Goal: Task Accomplishment & Management: Manage account settings

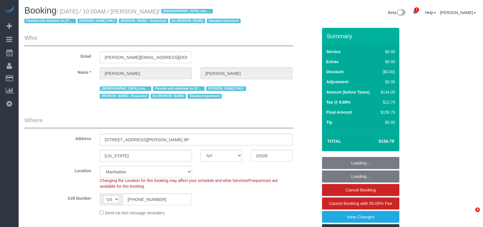
select select "NY"
select select "string:stripe-pm_1RcBTe4VGloSiKo7VQKAoqvK"
select select "object:689"
select select "1"
select select "spot1"
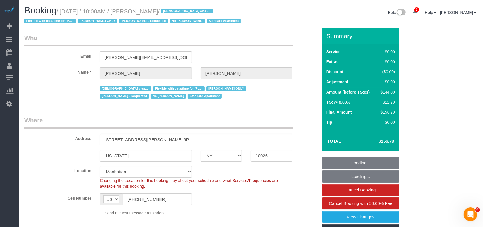
select select "number:57"
select select "number:74"
select select "number:15"
select select "number:5"
select select "object:1358"
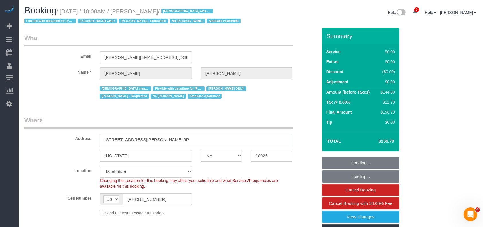
select select "1"
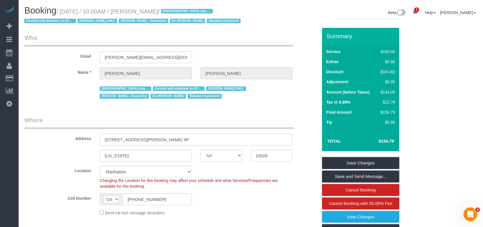
drag, startPoint x: 103, startPoint y: 135, endPoint x: 198, endPoint y: 147, distance: 95.9
click at [163, 142] on input "2098 Frederick Douglass Blvd, Apt. 9P" at bounding box center [196, 139] width 193 height 12
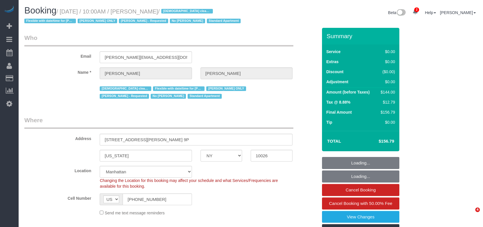
select select "NY"
select select "1"
select select "spot1"
select select "number:57"
select select "number:74"
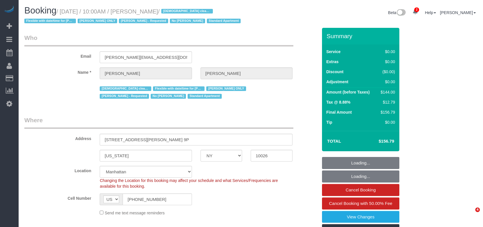
select select "number:15"
select select "number:5"
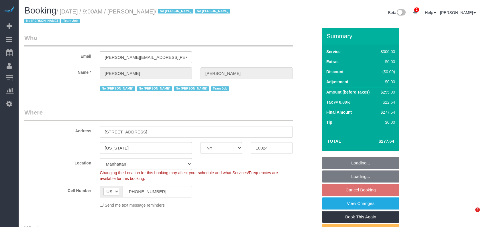
select select "NY"
select select "spot2"
select select "number:89"
select select "number:90"
select select "number:15"
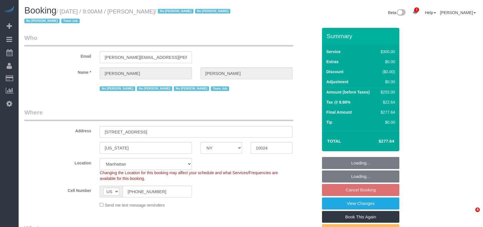
select select "number:5"
select select "number:21"
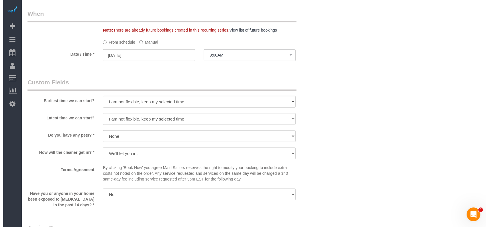
scroll to position [535, 0]
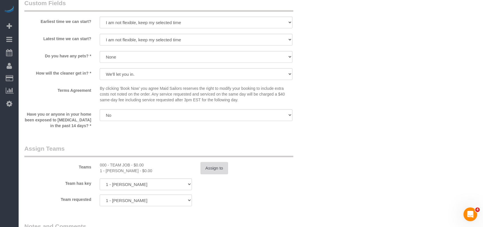
click at [212, 171] on button "Assign to" at bounding box center [214, 168] width 27 height 12
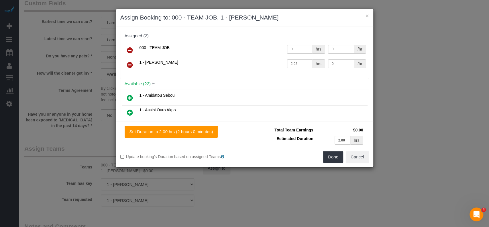
click at [133, 46] on link at bounding box center [129, 50] width 13 height 11
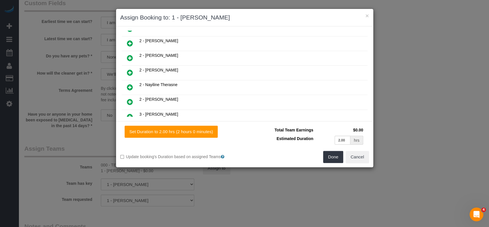
scroll to position [305, 0]
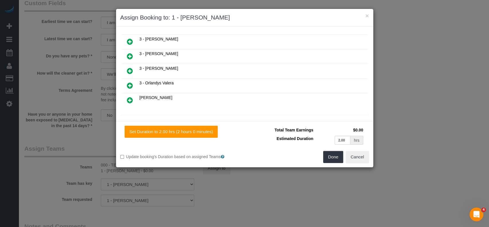
click at [128, 53] on icon at bounding box center [130, 56] width 6 height 7
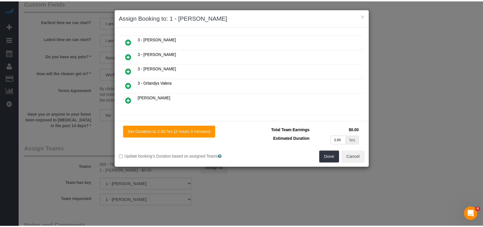
scroll to position [312, 0]
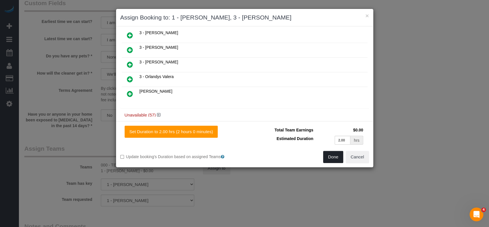
click at [332, 158] on button "Done" at bounding box center [333, 157] width 20 height 12
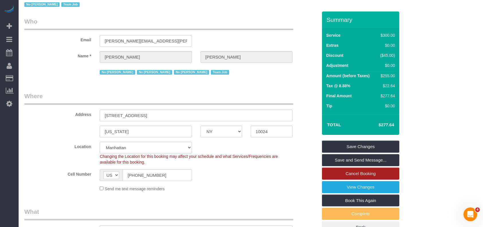
scroll to position [0, 0]
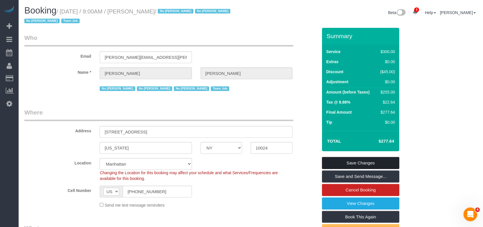
click at [380, 162] on link "Save Changes" at bounding box center [360, 163] width 77 height 12
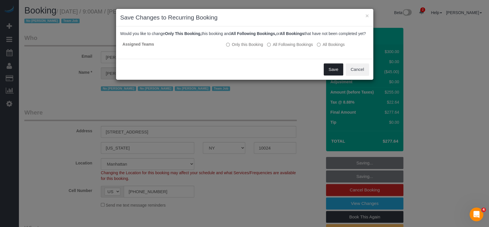
drag, startPoint x: 327, startPoint y: 72, endPoint x: 324, endPoint y: 70, distance: 3.3
click at [327, 72] on button "Save" at bounding box center [333, 69] width 19 height 12
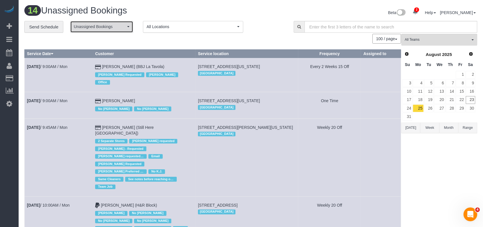
click at [128, 24] on button "Unassigned Bookings" at bounding box center [101, 27] width 63 height 12
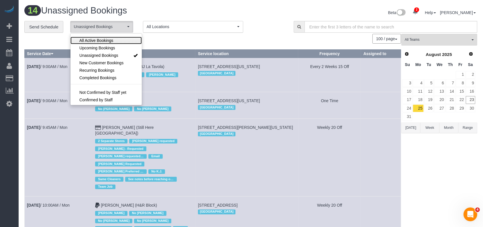
click at [107, 38] on link "All Active Bookings" at bounding box center [105, 40] width 71 height 7
click at [182, 42] on div "100 / page 10 / page 20 / page 30 / page 40 / page 50 / page 100 / page" at bounding box center [212, 39] width 377 height 10
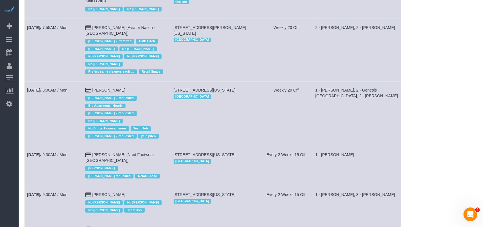
scroll to position [191, 0]
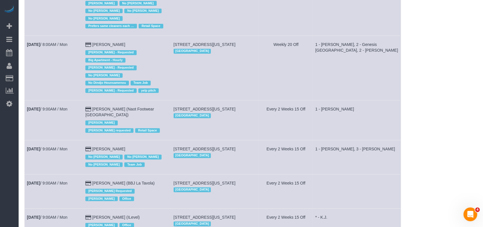
drag, startPoint x: 103, startPoint y: 121, endPoint x: 77, endPoint y: 126, distance: 26.0
click at [65, 140] on td "Aug 25th / 9:00AM / Mon" at bounding box center [54, 157] width 58 height 34
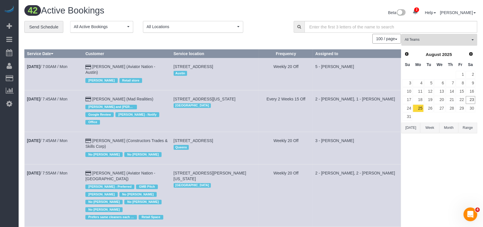
click at [470, 40] on span "All Teams" at bounding box center [437, 39] width 65 height 5
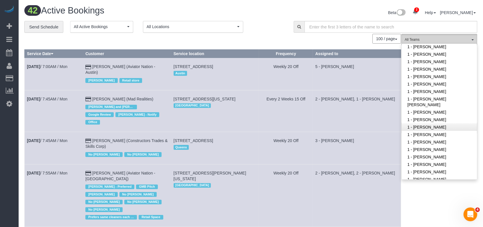
scroll to position [153, 0]
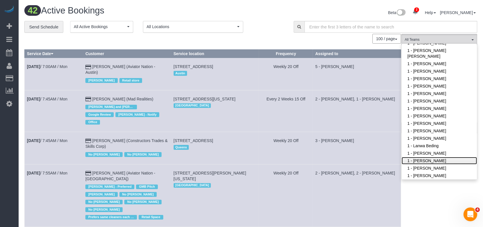
click at [431, 162] on link "1 - [PERSON_NAME]" at bounding box center [439, 160] width 75 height 7
click at [290, 116] on td "Every 2 Weeks 15 Off" at bounding box center [286, 111] width 54 height 42
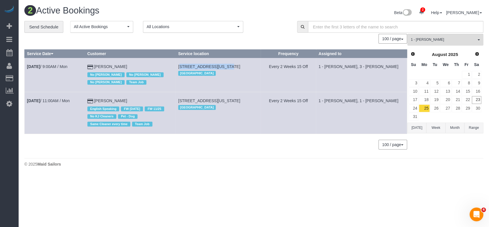
drag, startPoint x: 180, startPoint y: 63, endPoint x: 218, endPoint y: 66, distance: 38.2
click at [218, 66] on td "215 West 91st Street, Apt. 22, New York, NY 10024 Manhattan" at bounding box center [218, 75] width 85 height 34
copy span "215 West 91st Street,"
drag, startPoint x: 176, startPoint y: 99, endPoint x: 194, endPoint y: 105, distance: 19.1
click at [194, 105] on tr "Aug 25th / 11:00AM / Mon Gino Carteron English Speaking FW 02/17/2025 FW 11/25 …" at bounding box center [216, 113] width 382 height 42
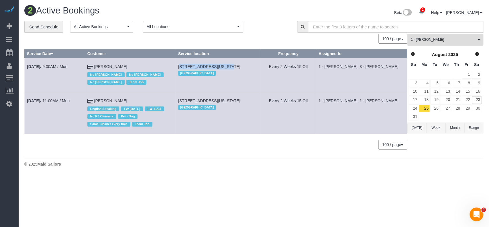
click at [197, 108] on td "559 West 23rd Street, Apt.5, New York, NY 10011 Manhattan" at bounding box center [218, 113] width 85 height 42
drag, startPoint x: 196, startPoint y: 106, endPoint x: 178, endPoint y: 101, distance: 18.4
click at [178, 101] on td "559 West 23rd Street, Apt.5, New York, NY 10011 Manhattan" at bounding box center [218, 113] width 85 height 42
copy span "559 West 23rd Street, Apt.5, New York, NY 10011"
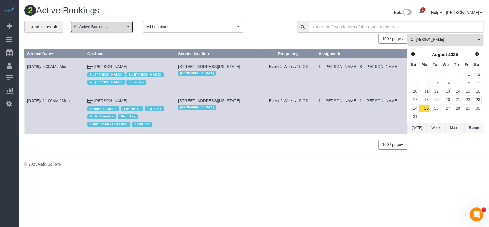
click at [124, 23] on button "All Active Bookings" at bounding box center [101, 27] width 63 height 12
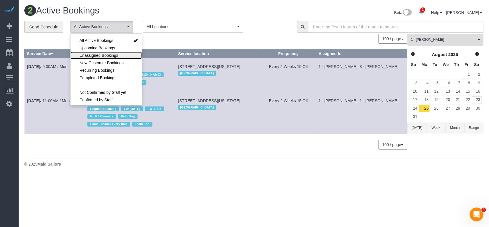
click at [106, 55] on span "Unassigned Bookings" at bounding box center [98, 55] width 39 height 6
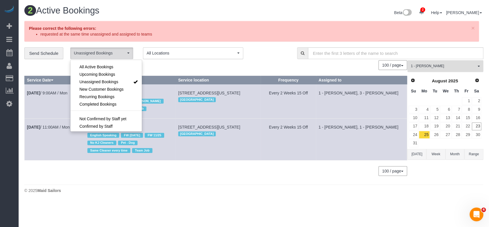
click at [474, 68] on button "1 - Mandy Williams All Teams" at bounding box center [445, 66] width 76 height 12
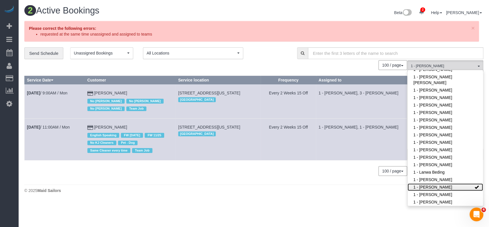
click at [455, 186] on link "1 - [PERSON_NAME]" at bounding box center [445, 186] width 75 height 7
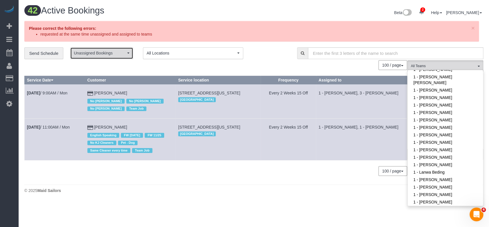
click at [123, 54] on span "Unassigned Bookings" at bounding box center [100, 53] width 52 height 6
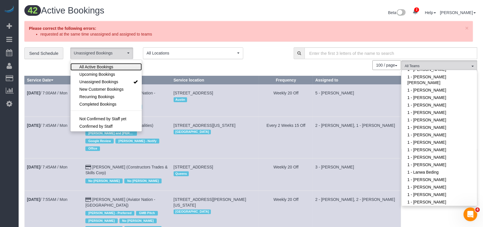
click at [107, 65] on span "All Active Bookings" at bounding box center [96, 67] width 34 height 6
drag, startPoint x: 467, startPoint y: 27, endPoint x: 460, endPoint y: 28, distance: 7.4
click at [467, 27] on span "×" at bounding box center [466, 28] width 3 height 7
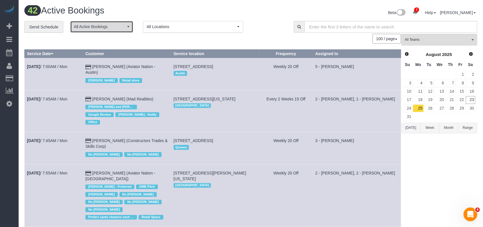
click at [132, 23] on button "All Active Bookings" at bounding box center [101, 27] width 63 height 12
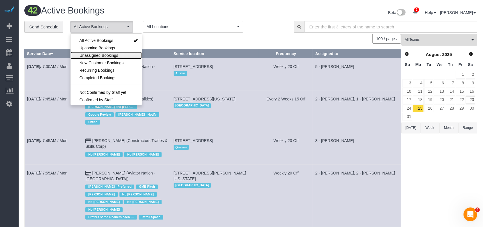
click at [106, 52] on span "Unassigned Bookings" at bounding box center [98, 55] width 39 height 6
click at [253, 11] on div "Beta 2 Your Notifications You have 0 alerts × You have 4 to charge for 08/22/20…" at bounding box center [366, 13] width 231 height 15
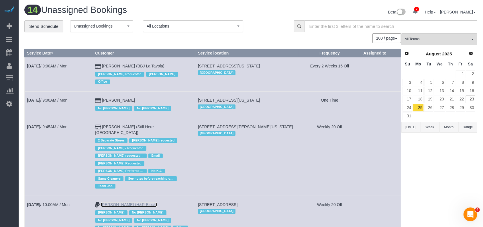
scroll to position [0, 0]
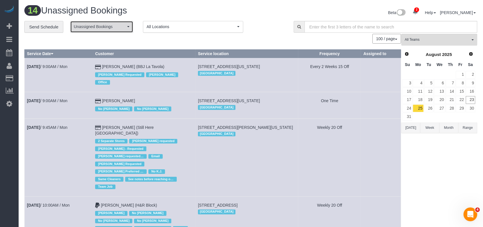
drag, startPoint x: 121, startPoint y: 26, endPoint x: 116, endPoint y: 27, distance: 5.8
click at [121, 26] on span "Unassigned Bookings" at bounding box center [100, 27] width 52 height 6
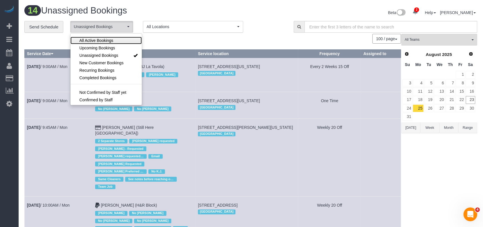
click at [106, 38] on span "All Active Bookings" at bounding box center [96, 41] width 34 height 6
select select "***"
drag, startPoint x: 231, startPoint y: 38, endPoint x: 251, endPoint y: 37, distance: 19.2
click at [233, 38] on div "100 / page 10 / page 20 / page 30 / page 40 / page 50 / page 100 / page" at bounding box center [212, 39] width 377 height 10
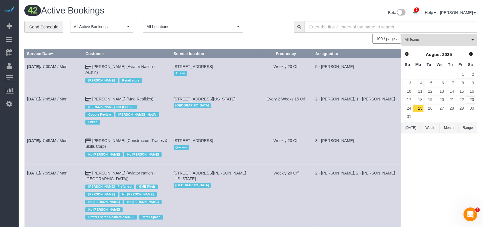
click at [469, 42] on button "All Teams" at bounding box center [439, 40] width 76 height 12
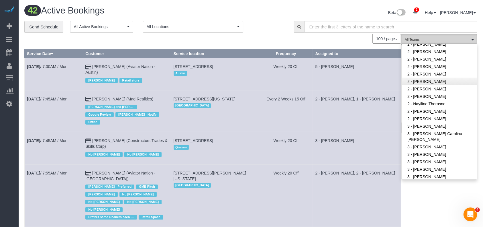
scroll to position [458, 0]
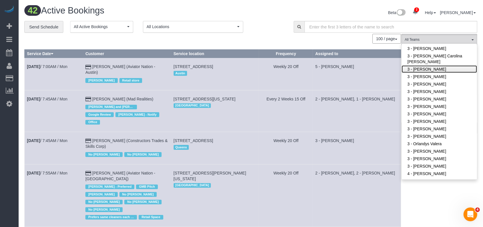
click at [436, 69] on link "3 - [PERSON_NAME]" at bounding box center [439, 68] width 75 height 7
click at [258, 9] on div "Beta 2 Your Notifications You have 0 alerts × You have 4 to charge for 08/22/20…" at bounding box center [366, 13] width 231 height 15
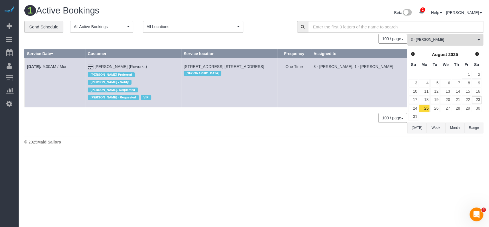
drag, startPoint x: 187, startPoint y: 65, endPoint x: 267, endPoint y: 63, distance: 79.9
click at [267, 63] on td "86 Fleet Place, Apt. 29r, Brooklyn, NY 11201 Brooklyn" at bounding box center [229, 82] width 96 height 49
copy span "86 Fleet Place, Apt. 29r, Brooklyn, NY 11201"
click at [65, 67] on link "Aug 25th / 9:00AM / Mon" at bounding box center [47, 66] width 40 height 5
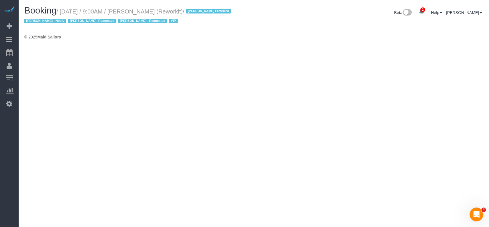
select select "NY"
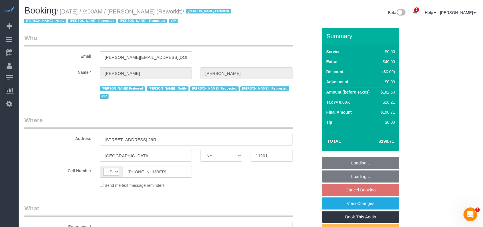
select select "object:7973"
select select "string:stripe-pm_1RyG414VGloSiKo7B97flFS0"
select select "spot61"
select select "number:57"
select select "number:71"
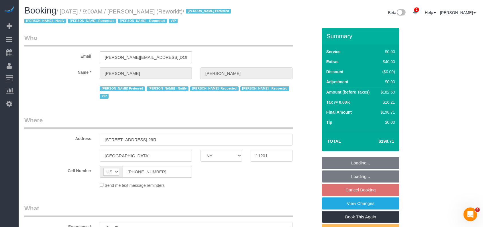
select select "number:15"
select select "number:5"
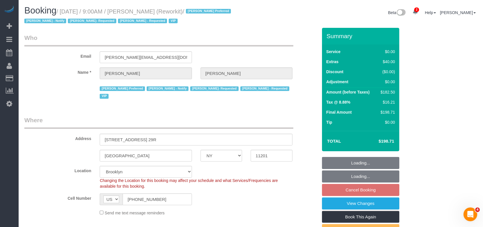
select select "object:8524"
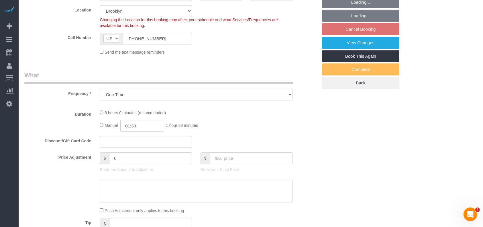
select select "3"
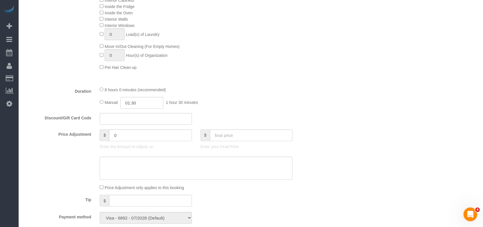
select select "3"
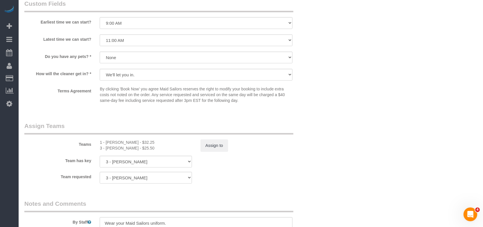
scroll to position [649, 0]
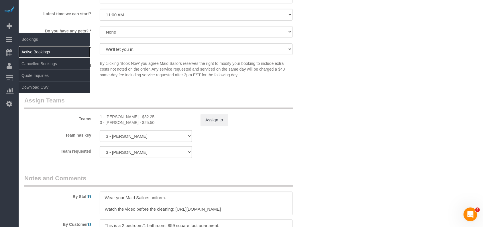
click at [40, 49] on link "Active Bookings" at bounding box center [55, 51] width 72 height 11
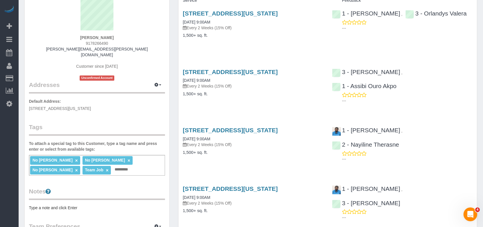
scroll to position [38, 0]
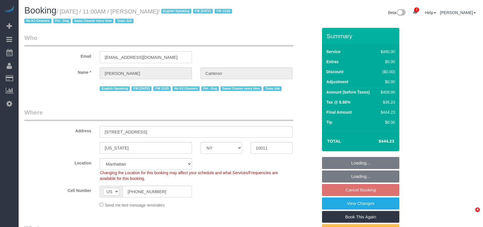
select select "NY"
select select "180"
select select "number:89"
select select "number:90"
select select "number:13"
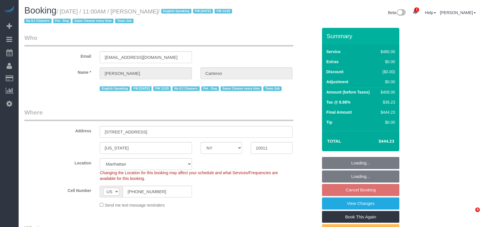
select select "number:5"
select select "object:1328"
select select "spot2"
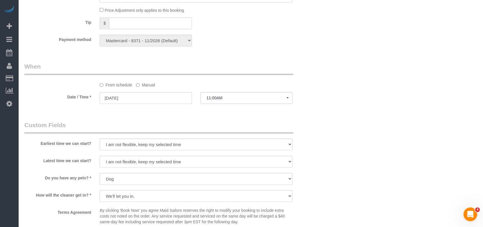
scroll to position [496, 0]
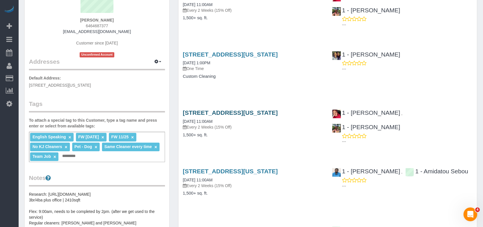
scroll to position [76, 0]
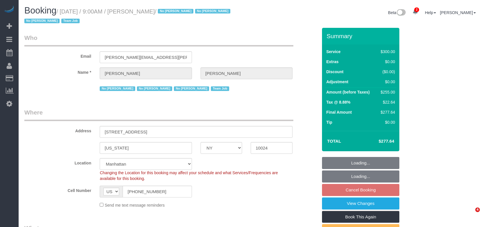
select select "NY"
select select "number:89"
select select "number:90"
select select "number:15"
select select "number:5"
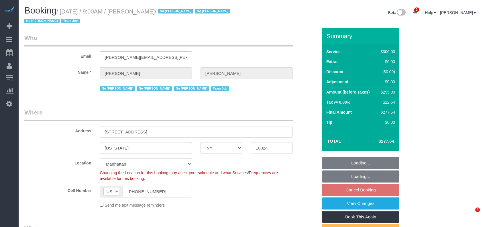
select select "number:21"
select select "spot2"
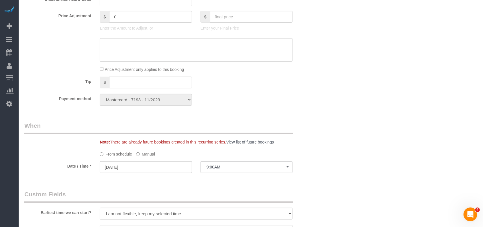
scroll to position [458, 0]
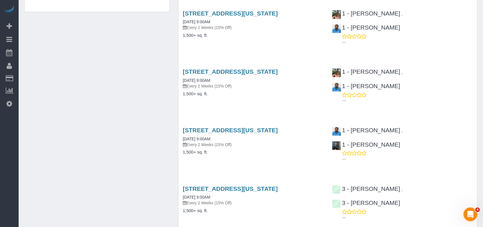
scroll to position [420, 0]
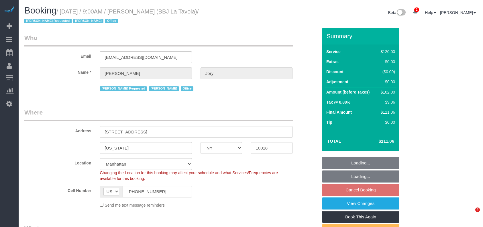
select select "NY"
select select "90"
select select "spot2"
select select "number:89"
select select "number:90"
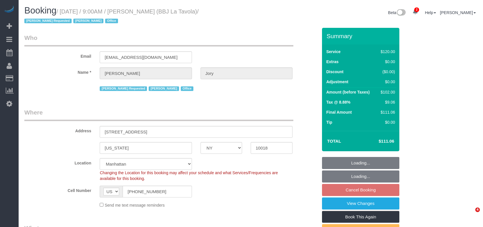
select select "number:15"
select select "number:7"
select select "number:21"
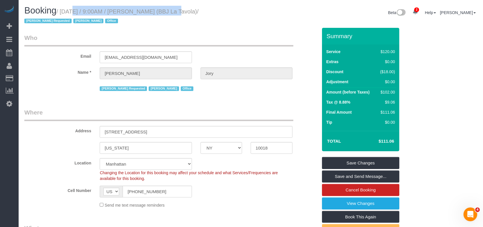
drag, startPoint x: 62, startPoint y: 11, endPoint x: 159, endPoint y: 12, distance: 96.5
click at [159, 12] on small "/ August 25, 2025 / 9:00AM / Tevis Jory (BBJ La Tavola) / Ingrid Malasi Request…" at bounding box center [111, 16] width 174 height 16
copy small "August 25, 2025 / 9:00AM / Tevis Jory"
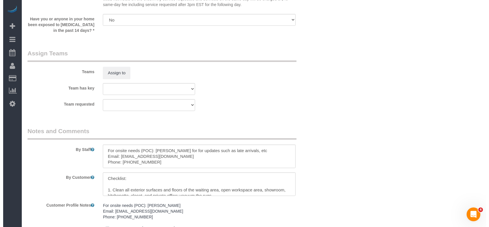
scroll to position [687, 0]
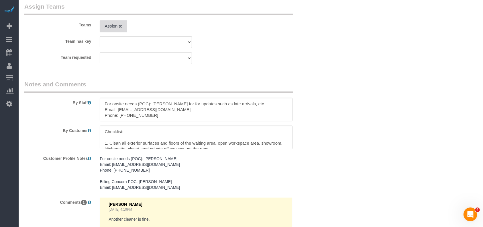
click at [114, 24] on button "Assign to" at bounding box center [113, 26] width 27 height 12
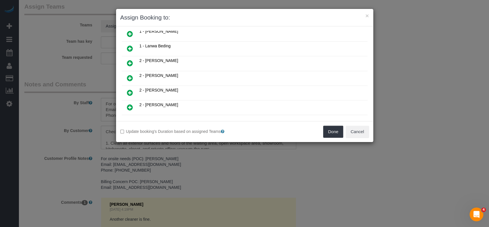
scroll to position [191, 0]
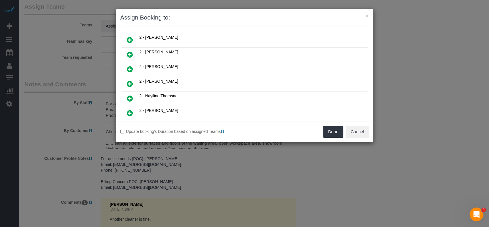
drag, startPoint x: 128, startPoint y: 74, endPoint x: 132, endPoint y: 73, distance: 3.7
click at [128, 80] on icon at bounding box center [130, 83] width 6 height 7
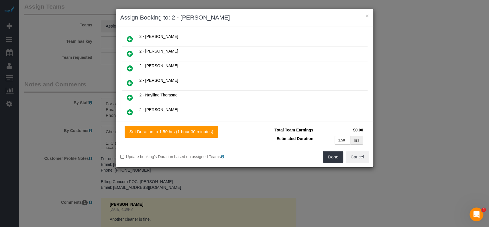
scroll to position [204, 0]
click at [334, 157] on button "Done" at bounding box center [333, 157] width 20 height 12
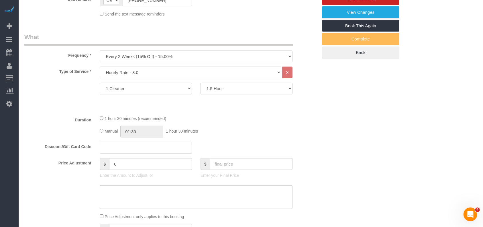
scroll to position [0, 0]
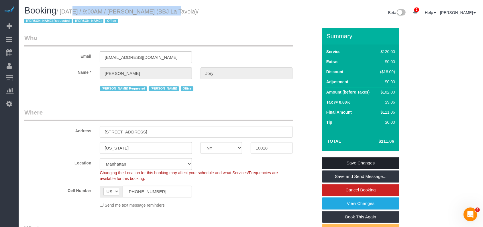
drag, startPoint x: 375, startPoint y: 161, endPoint x: 336, endPoint y: 154, distance: 39.2
click at [374, 161] on link "Save Changes" at bounding box center [360, 163] width 77 height 12
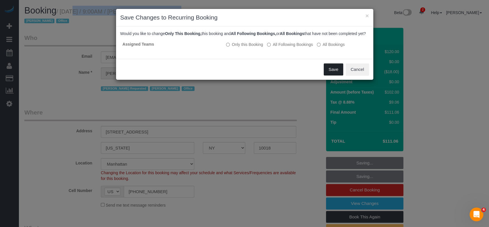
drag, startPoint x: 330, startPoint y: 74, endPoint x: 319, endPoint y: 77, distance: 10.8
click at [329, 74] on button "Save" at bounding box center [333, 69] width 19 height 12
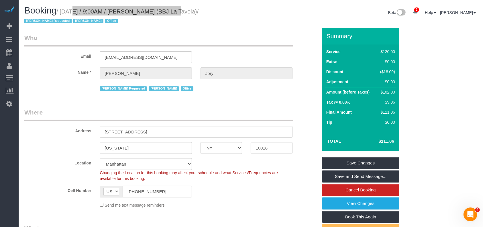
select select "**********"
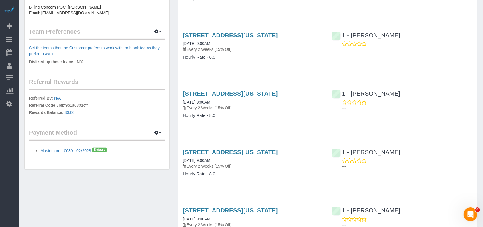
scroll to position [267, 0]
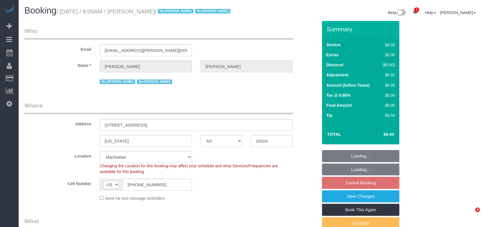
select select "NY"
select select "spot61"
select select "number:57"
select select "number:77"
select select "number:15"
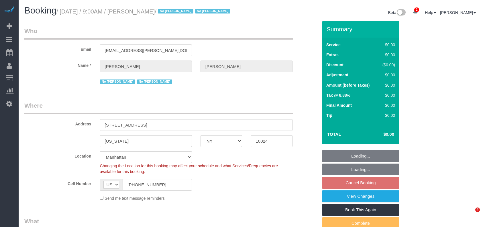
select select "number:6"
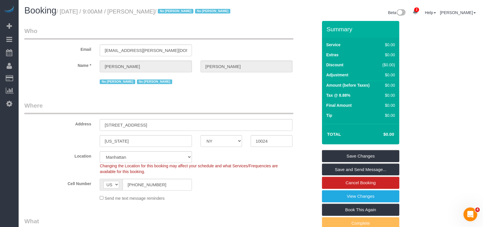
drag, startPoint x: 62, startPoint y: 9, endPoint x: 175, endPoint y: 15, distance: 112.7
click at [175, 9] on small "/ August 25, 2025 / 9:00AM / Matthew Marlow / No Katherine Poveda No Veronica R…" at bounding box center [144, 11] width 176 height 6
copy small "August 25, 2025 / 9:00AM / Matthew Marlow"
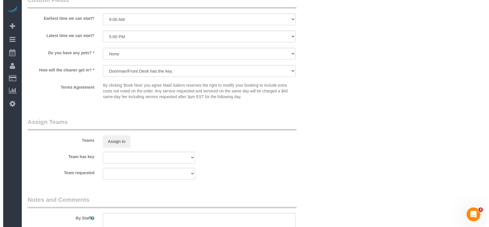
scroll to position [573, 0]
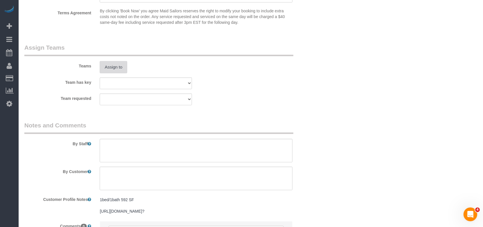
click at [108, 73] on button "Assign to" at bounding box center [113, 67] width 27 height 12
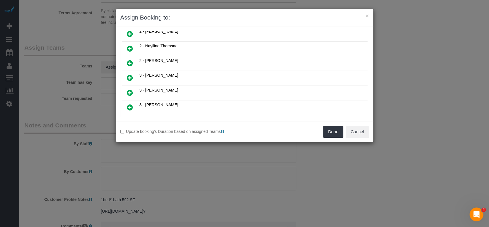
scroll to position [229, 0]
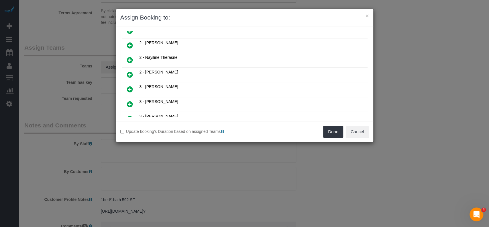
drag, startPoint x: 127, startPoint y: 80, endPoint x: 134, endPoint y: 81, distance: 6.9
click at [128, 86] on icon at bounding box center [130, 89] width 6 height 7
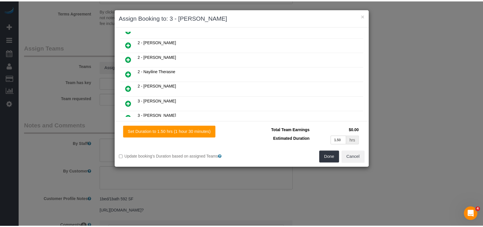
scroll to position [242, 0]
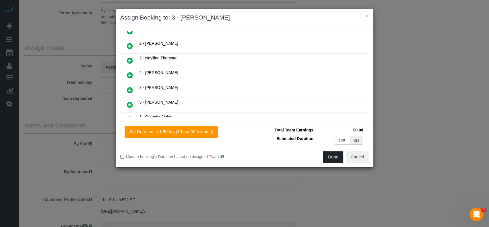
click at [331, 159] on button "Done" at bounding box center [333, 157] width 20 height 12
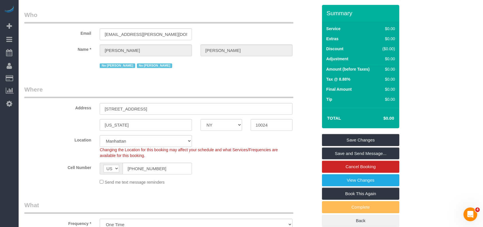
scroll to position [0, 0]
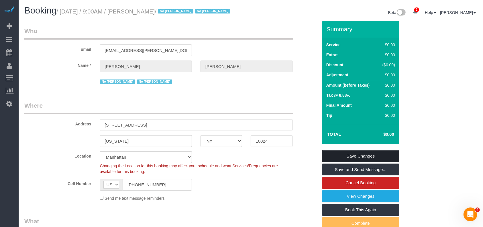
click at [358, 162] on link "Save Changes" at bounding box center [360, 156] width 77 height 12
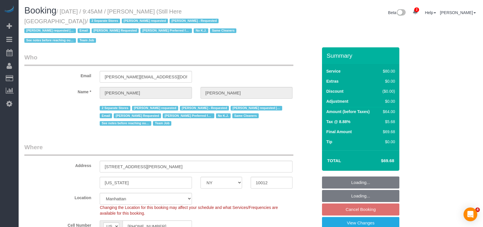
select select "NY"
select select "string:stripe-pm_1Oyz8t4VGloSiKo71skqOF54"
select select "number:89"
select select "number:90"
select select "number:15"
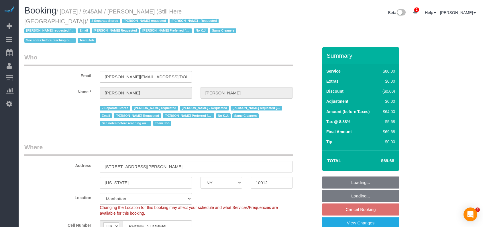
select select "number:5"
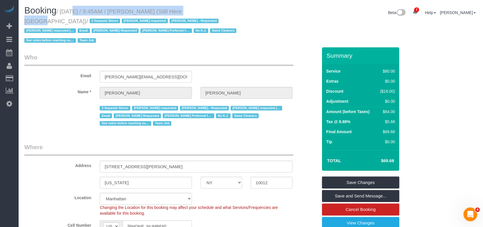
drag, startPoint x: 76, startPoint y: 8, endPoint x: 186, endPoint y: 8, distance: 110.0
click at [186, 8] on small "/ [DATE] / 9:45AM / [PERSON_NAME] (Still Here [GEOGRAPHIC_DATA]) / 2 Separate S…" at bounding box center [131, 26] width 214 height 36
copy small "[DATE] / 9:45AM / [PERSON_NAME]"
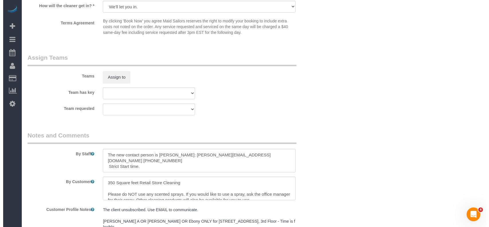
scroll to position [687, 0]
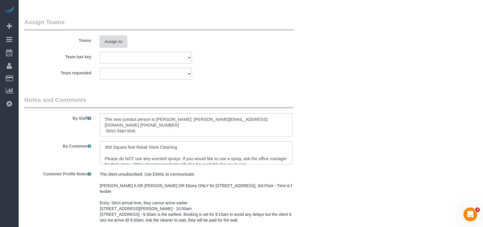
click at [108, 36] on button "Assign to" at bounding box center [113, 42] width 27 height 12
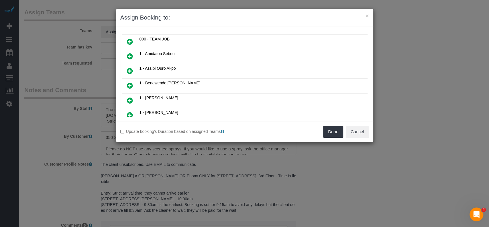
scroll to position [76, 0]
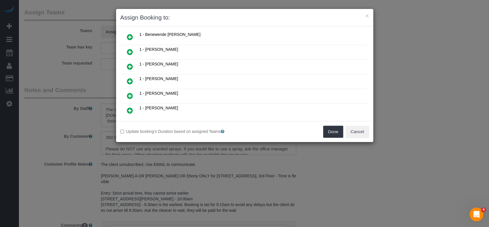
click at [129, 92] on icon at bounding box center [130, 95] width 6 height 7
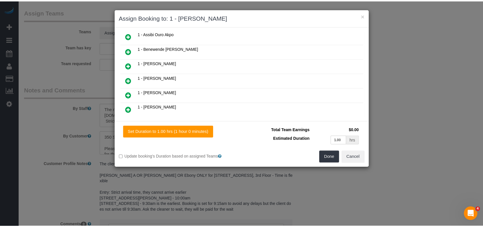
scroll to position [90, 0]
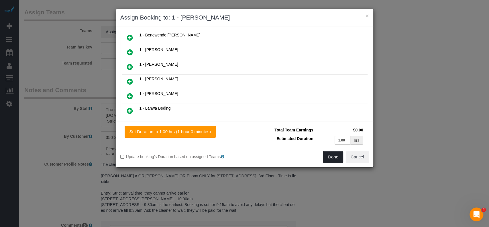
drag, startPoint x: 335, startPoint y: 156, endPoint x: 307, endPoint y: 136, distance: 33.5
click at [334, 156] on button "Done" at bounding box center [333, 157] width 20 height 12
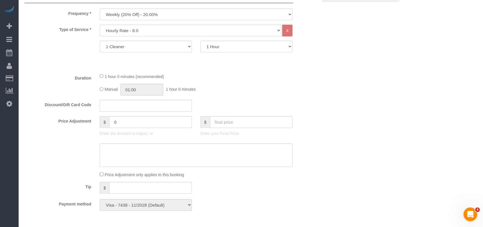
scroll to position [115, 0]
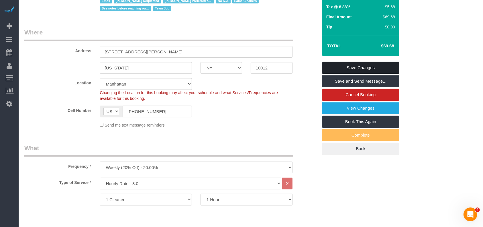
drag, startPoint x: 368, startPoint y: 56, endPoint x: 361, endPoint y: 54, distance: 7.7
click at [369, 62] on link "Save Changes" at bounding box center [360, 68] width 77 height 12
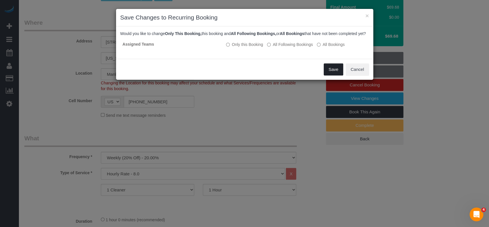
click at [337, 75] on button "Save" at bounding box center [333, 69] width 19 height 12
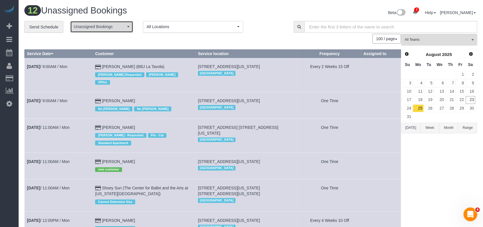
click at [120, 29] on span "Unassigned Bookings" at bounding box center [100, 27] width 52 height 6
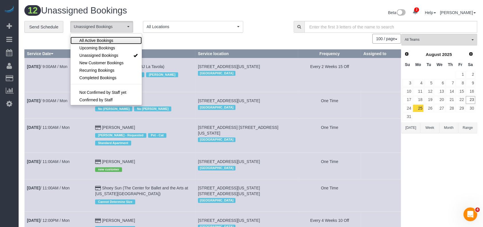
click at [109, 40] on span "All Active Bookings" at bounding box center [96, 41] width 34 height 6
select select "***"
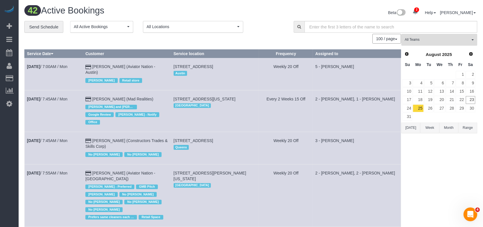
click at [474, 38] on button "All Teams" at bounding box center [439, 40] width 76 height 12
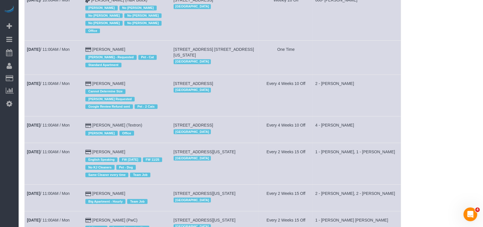
scroll to position [955, 0]
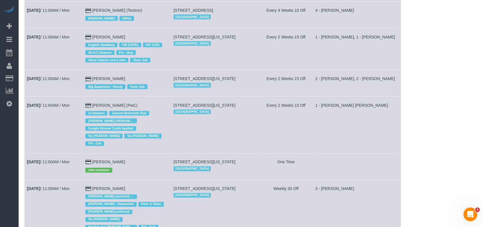
drag, startPoint x: 181, startPoint y: 121, endPoint x: 191, endPoint y: 126, distance: 11.4
click at [191, 180] on td "336 Central Park West, Apt 5e, New York, NY 10025 Manhattan" at bounding box center [215, 212] width 88 height 64
copy span "336 Central Park West, Apt 5e, New York, NY 10025"
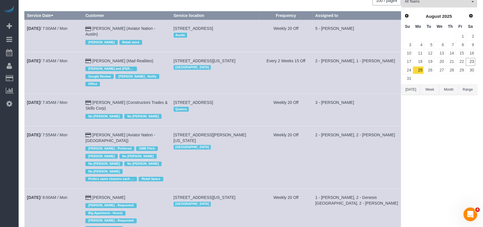
scroll to position [0, 0]
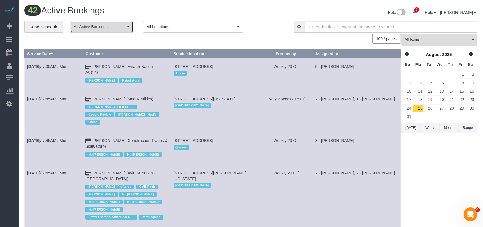
click at [127, 27] on span "button" at bounding box center [128, 26] width 2 height 1
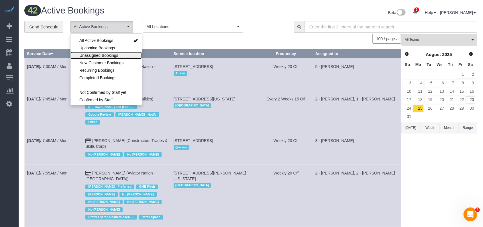
click at [113, 55] on span "Unassigned Bookings" at bounding box center [98, 55] width 39 height 6
select select "**********"
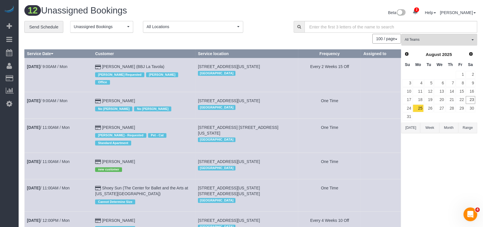
drag, startPoint x: 202, startPoint y: 93, endPoint x: 295, endPoint y: 89, distance: 92.9
click at [295, 92] on td "189 West 89th Street, Apt 18f, New York, NY 10024 Manhattan" at bounding box center [246, 105] width 103 height 26
copy span "189 West 89th Street, Apt 18f, New York, NY 10024"
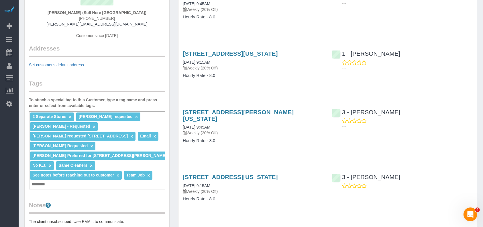
scroll to position [76, 0]
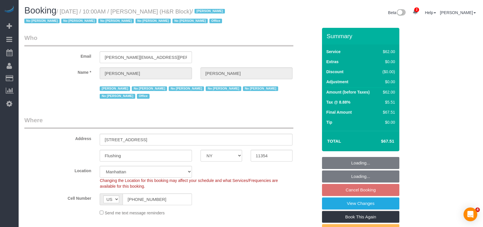
select select "NY"
select select "string:paypal"
select select "spot2"
select select "number:89"
select select "number:90"
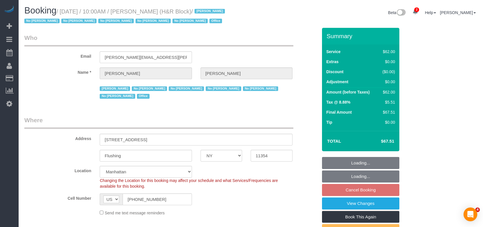
select select "number:15"
select select "number:7"
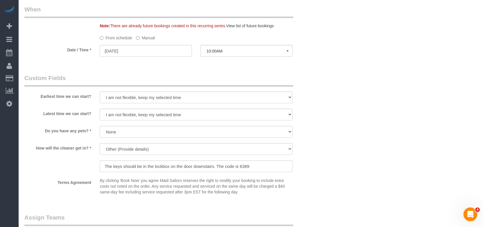
scroll to position [535, 0]
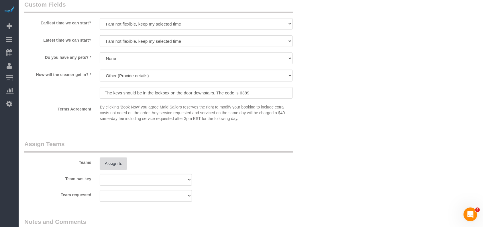
click at [119, 165] on button "Assign to" at bounding box center [113, 163] width 27 height 12
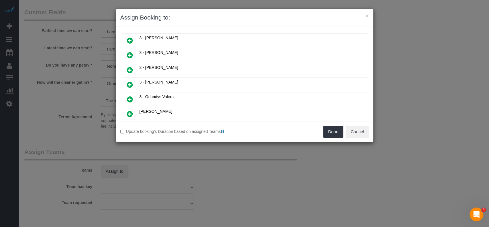
scroll to position [384, 0]
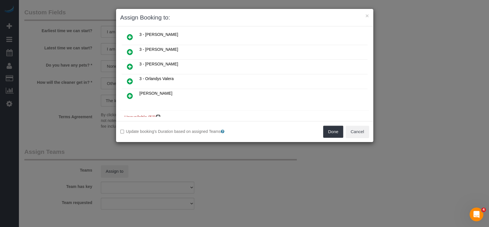
click at [158, 115] on icon at bounding box center [158, 117] width 3 height 4
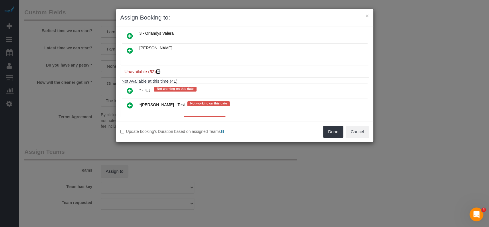
scroll to position [422, 0]
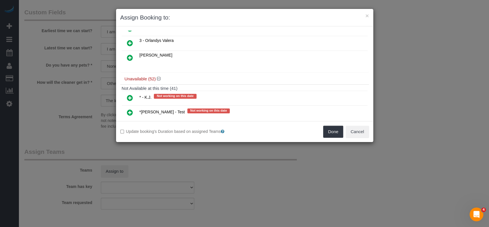
click at [128, 123] on icon at bounding box center [130, 126] width 6 height 7
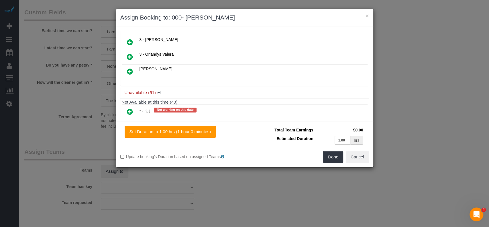
scroll to position [435, 0]
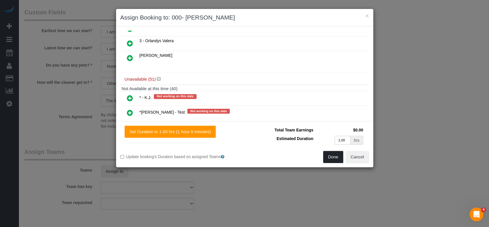
drag, startPoint x: 330, startPoint y: 156, endPoint x: 328, endPoint y: 150, distance: 6.7
click at [330, 155] on button "Done" at bounding box center [333, 157] width 20 height 12
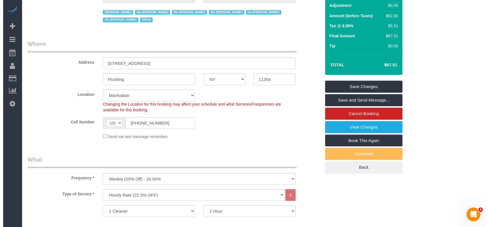
scroll to position [0, 0]
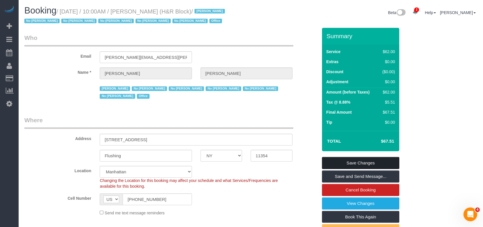
click at [368, 161] on link "Save Changes" at bounding box center [360, 163] width 77 height 12
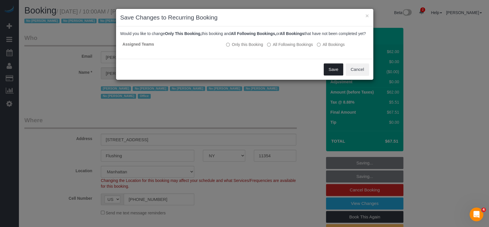
click at [332, 73] on button "Save" at bounding box center [333, 69] width 19 height 12
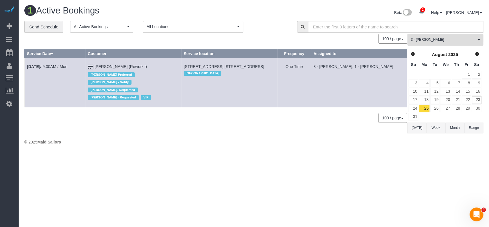
click at [473, 40] on span "3 - [PERSON_NAME]" at bounding box center [443, 39] width 65 height 5
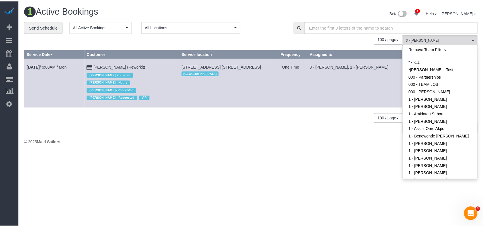
scroll to position [416, 0]
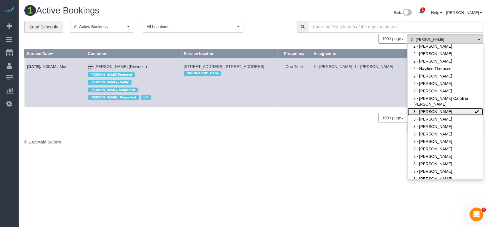
drag, startPoint x: 453, startPoint y: 108, endPoint x: 294, endPoint y: 119, distance: 159.0
click at [450, 108] on link "3 - [PERSON_NAME]" at bounding box center [445, 111] width 75 height 7
click at [280, 121] on div "0 Bookings found. We couldn't find any bookings that matched your search. Creat…" at bounding box center [215, 83] width 383 height 99
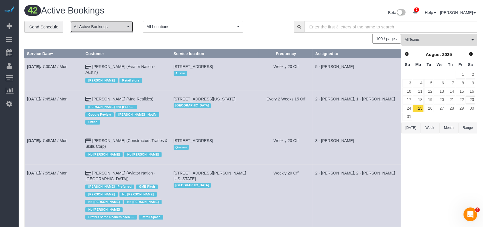
drag, startPoint x: 123, startPoint y: 27, endPoint x: 113, endPoint y: 26, distance: 9.5
click at [123, 27] on span "All Active Bookings" at bounding box center [100, 27] width 52 height 6
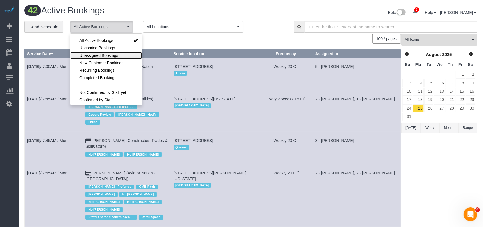
click at [105, 57] on span "Unassigned Bookings" at bounding box center [98, 55] width 39 height 6
select select "**********"
click at [176, 43] on div "100 / page 10 / page 20 / page 30 / page 40 / page 50 / page 100 / page" at bounding box center [212, 39] width 377 height 10
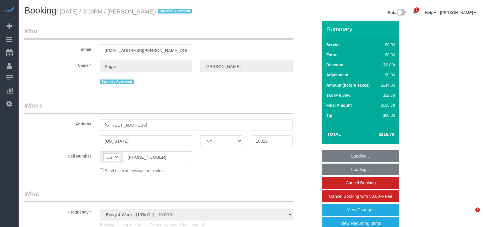
select select "NY"
select select "string:stripe-pm_1NfZHi4VGloSiKo76R64IA7G"
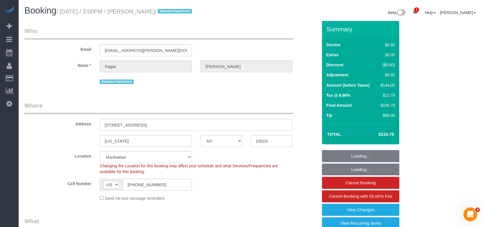
select select "1"
select select "spot1"
select select "number:58"
select select "number:79"
select select "number:15"
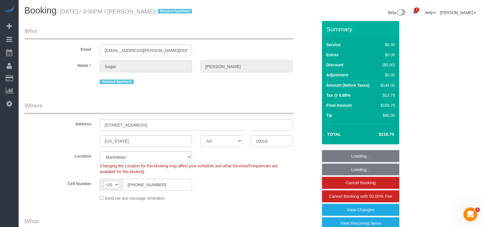
select select "number:5"
select select "object:1223"
select select "1"
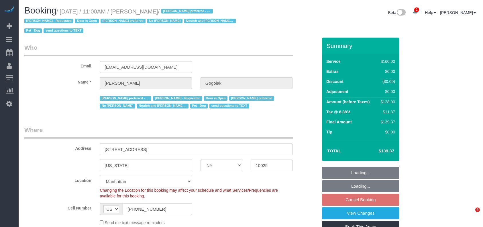
select select "NY"
select select "string:stripe-pm_1RfNyY4VGloSiKo7jWnzrFGY"
select select "spot2"
select select "number:58"
select select "number:76"
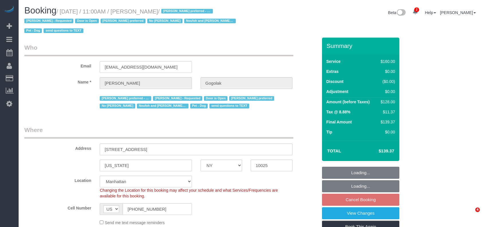
select select "number:13"
select select "number:5"
